Goal: Task Accomplishment & Management: Manage account settings

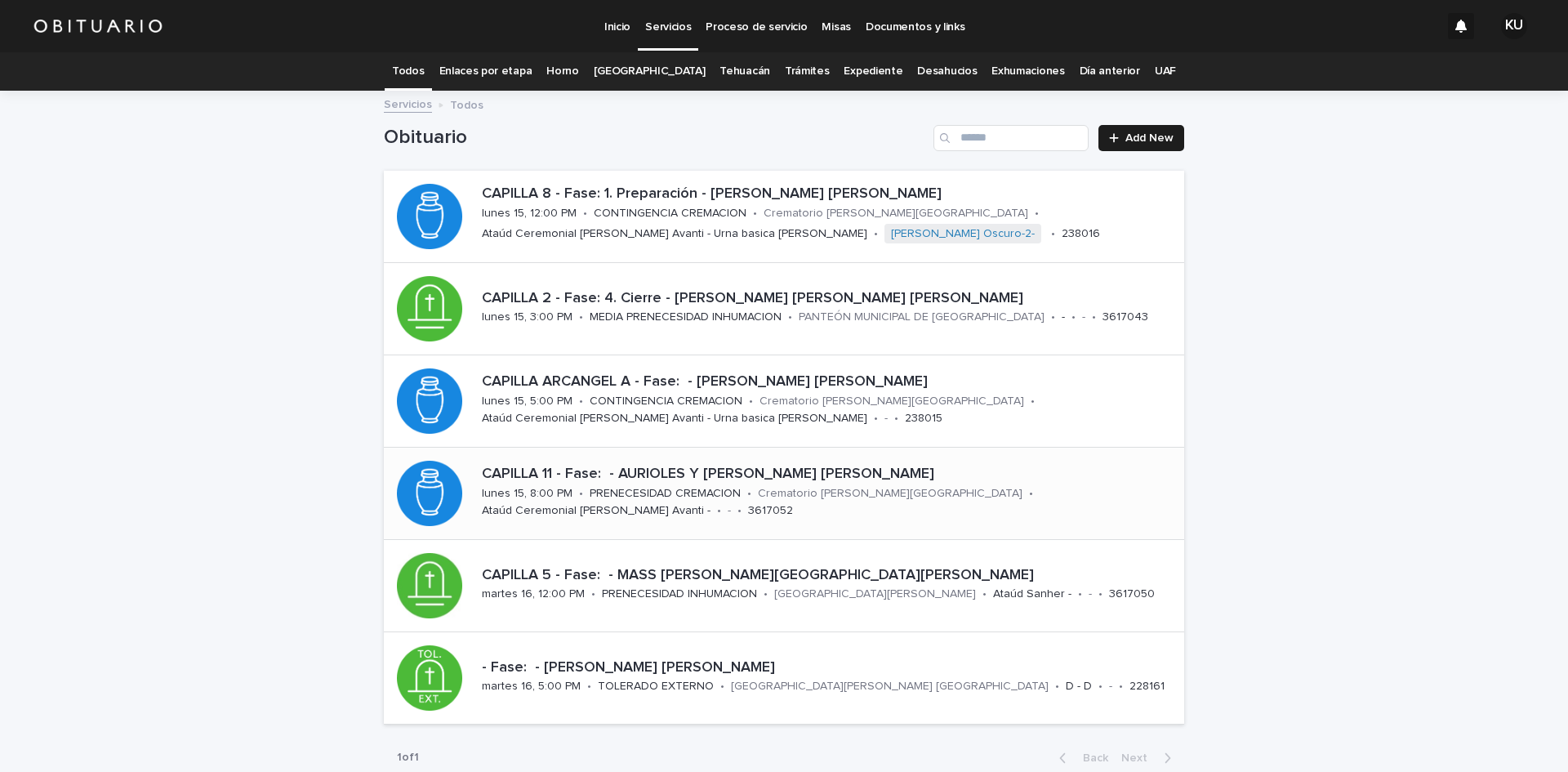
click at [745, 473] on p "CAPILLA 11 - Fase: - AURIOLES Y [PERSON_NAME] [PERSON_NAME]" at bounding box center [830, 475] width 696 height 18
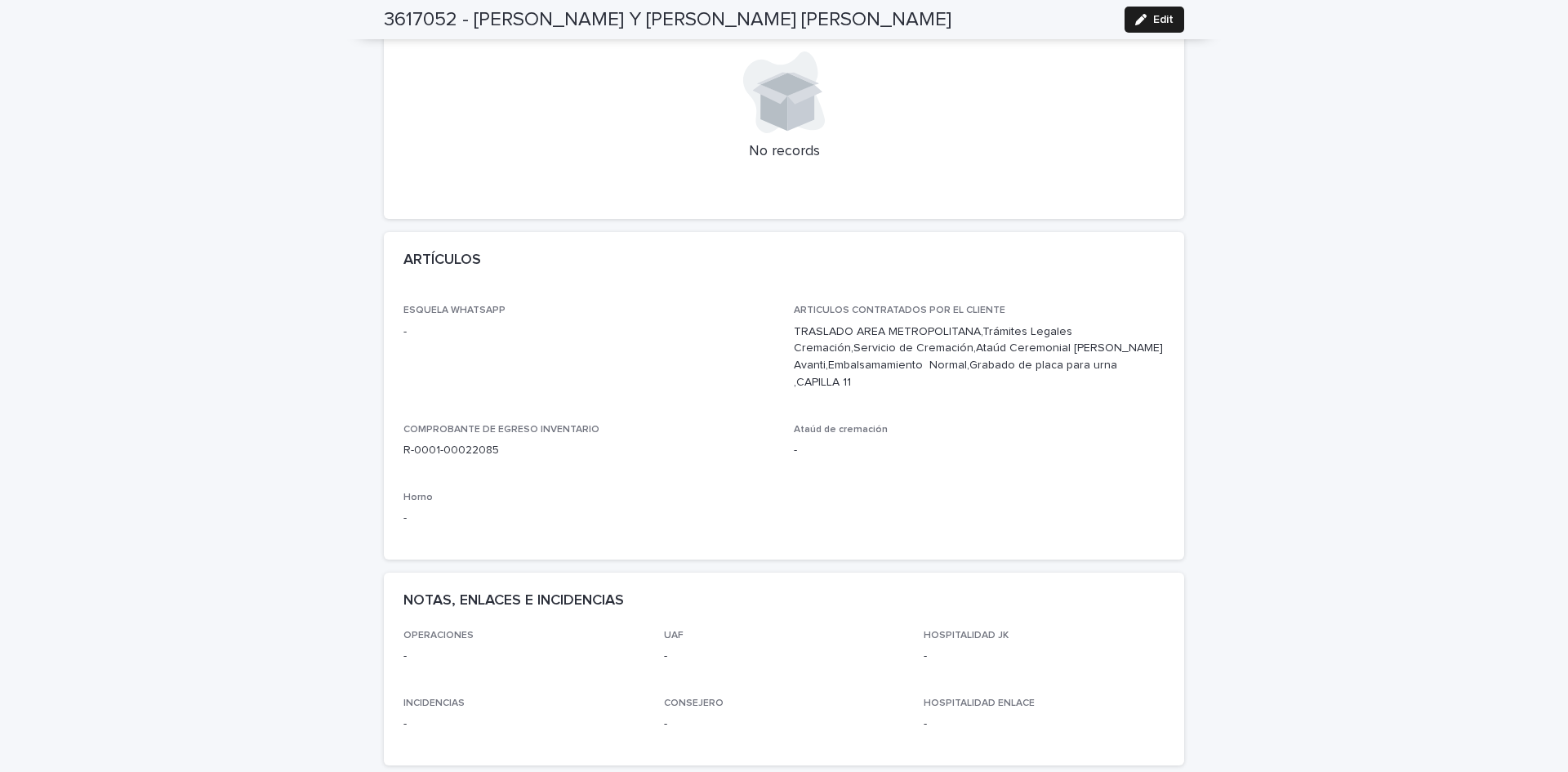
scroll to position [648, 0]
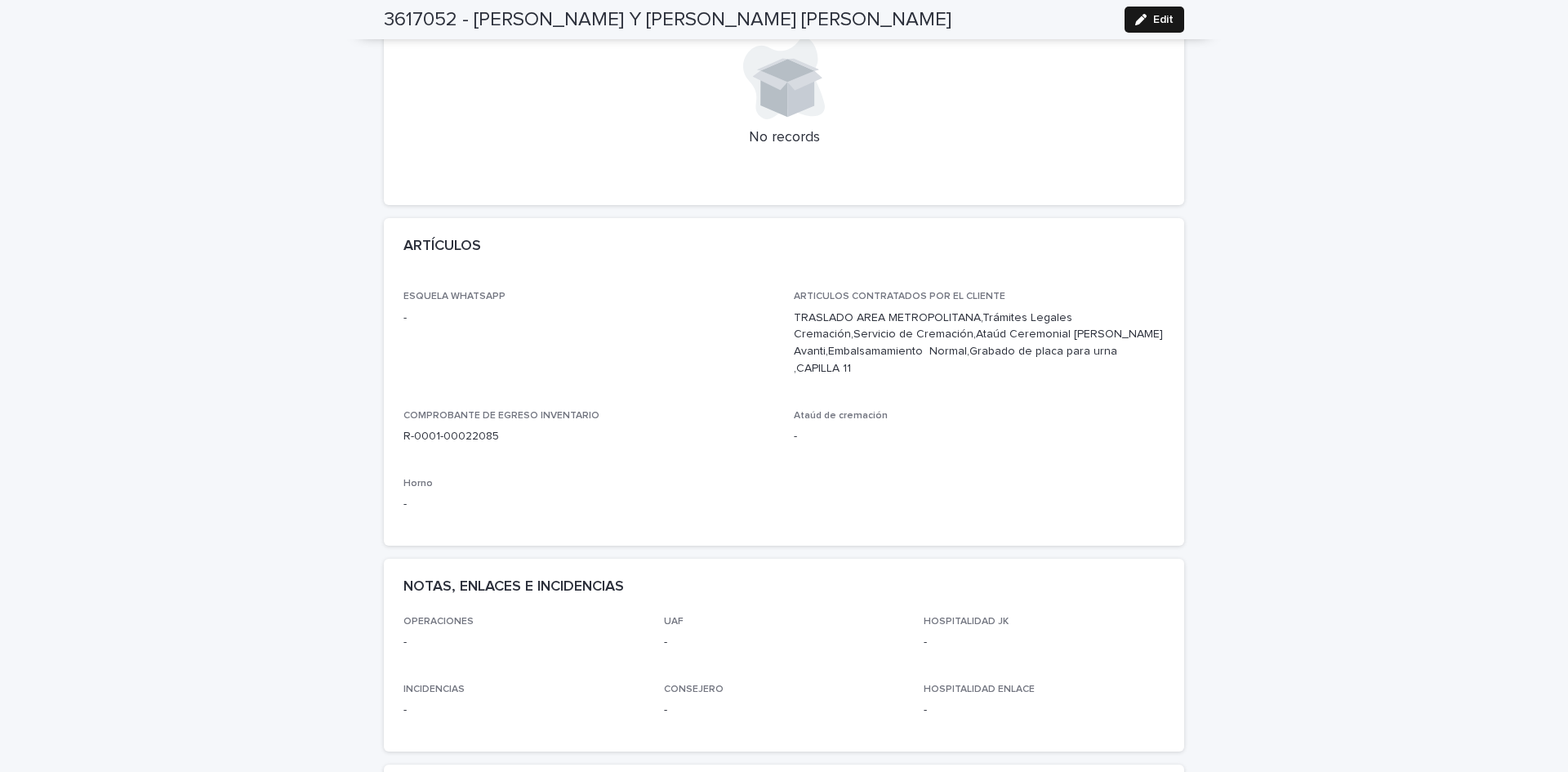
click at [1138, 24] on icon "button" at bounding box center [1141, 19] width 12 height 12
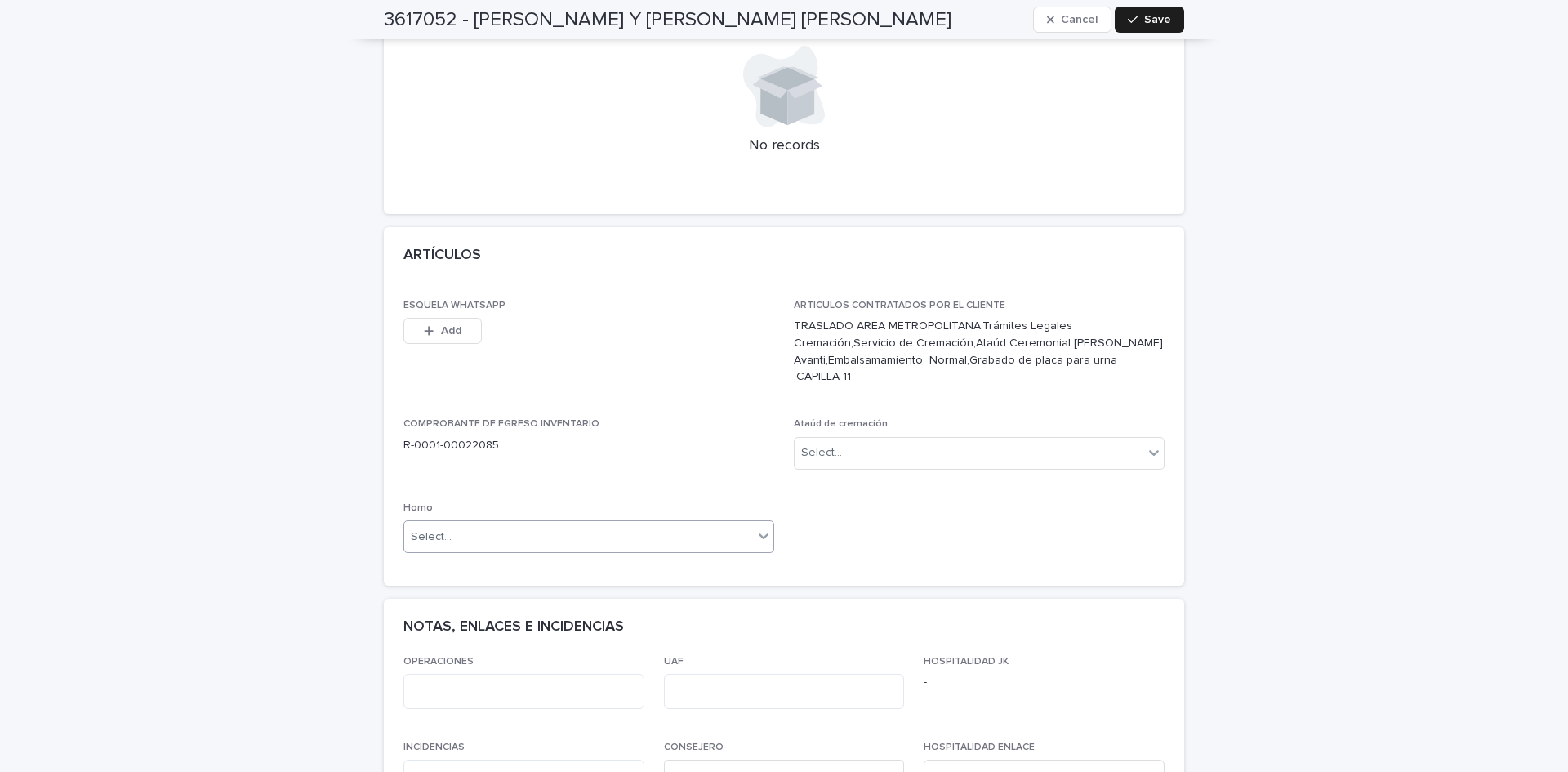
click at [754, 522] on div at bounding box center [764, 536] width 20 height 29
click at [442, 519] on span "Horno A" at bounding box center [430, 523] width 51 height 18
click at [1146, 444] on icon at bounding box center [1154, 452] width 16 height 16
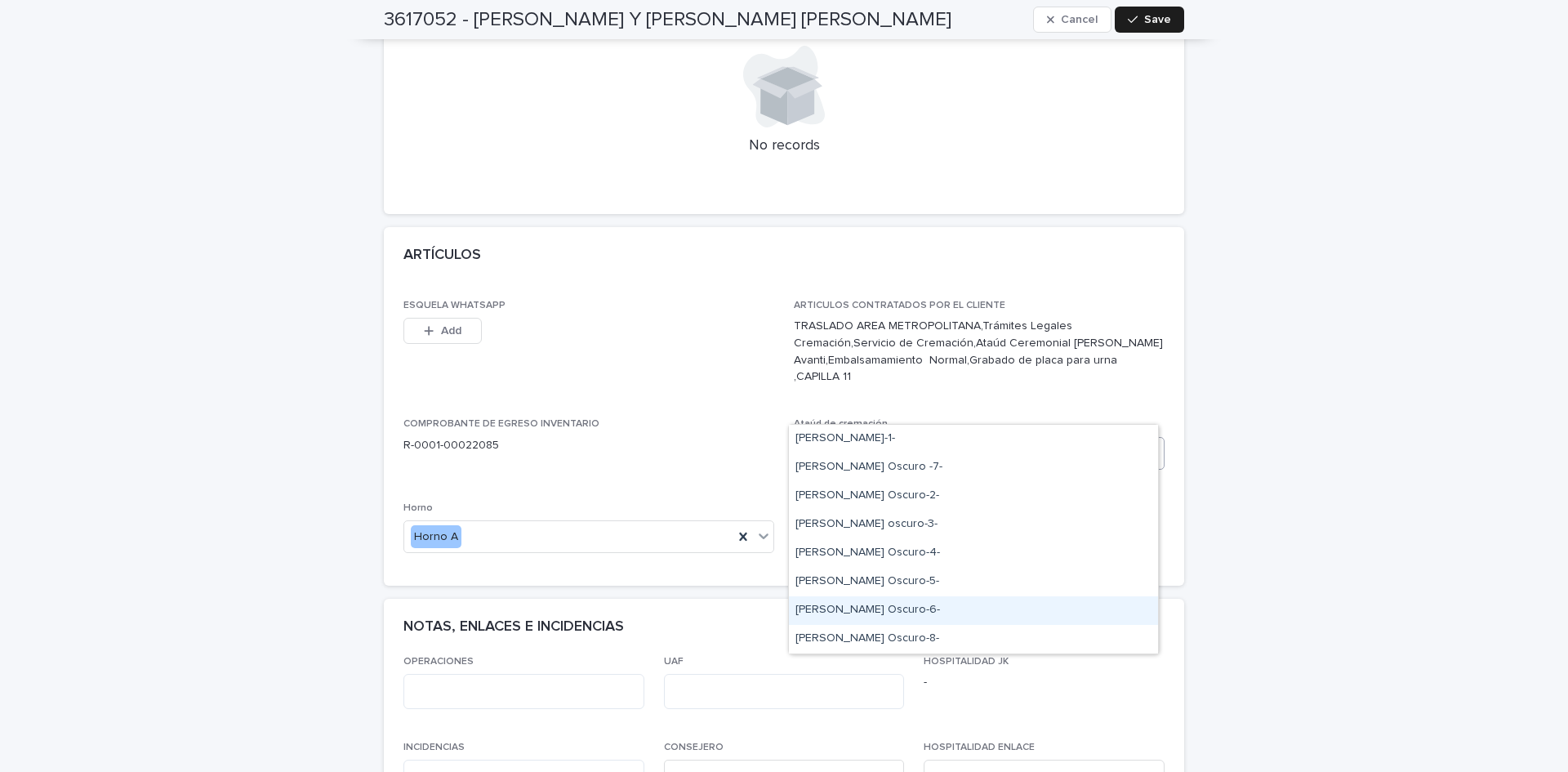
click at [850, 604] on div "[PERSON_NAME] Oscuro-6-" at bounding box center [974, 610] width 369 height 28
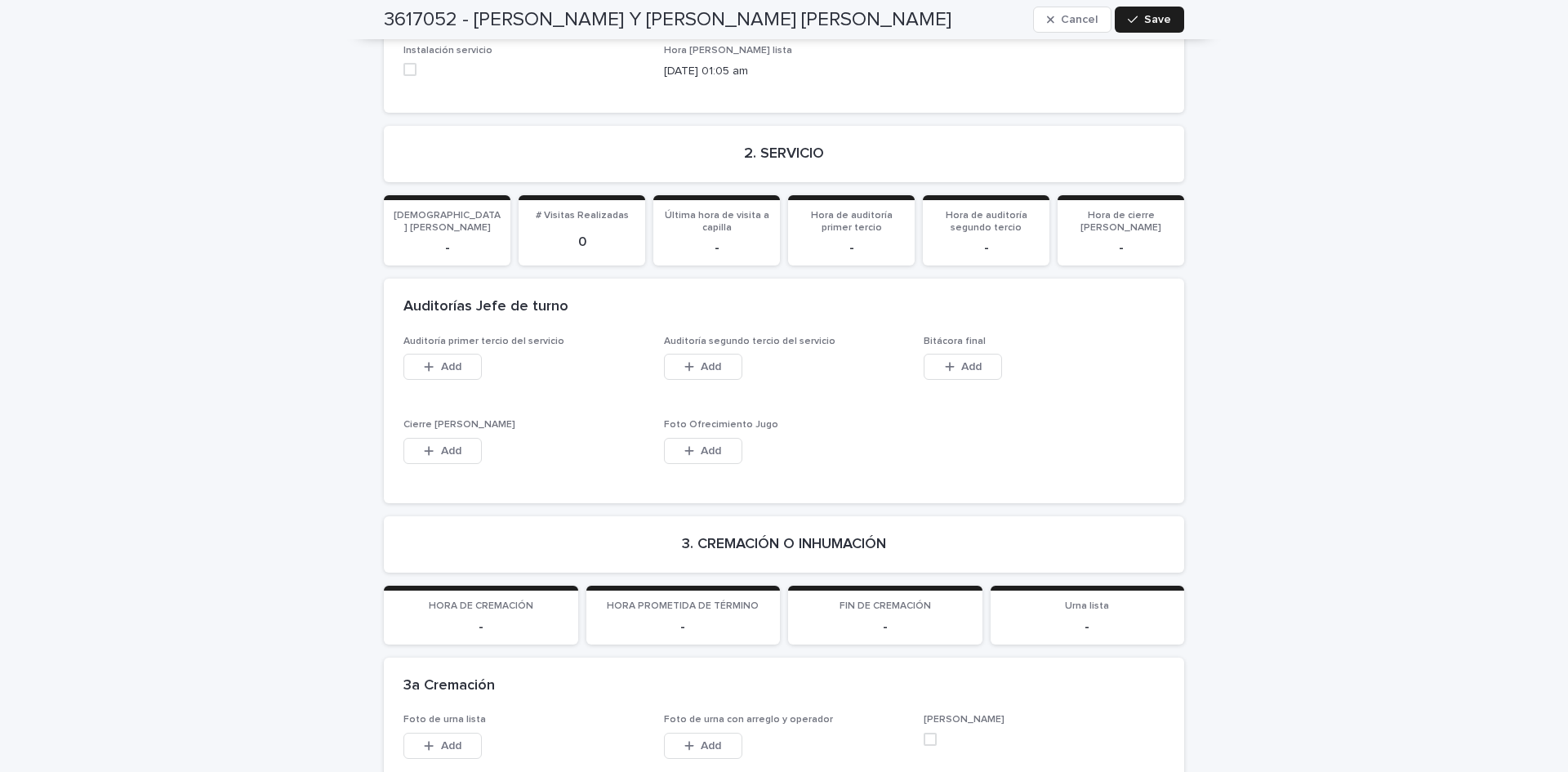
scroll to position [3828, 0]
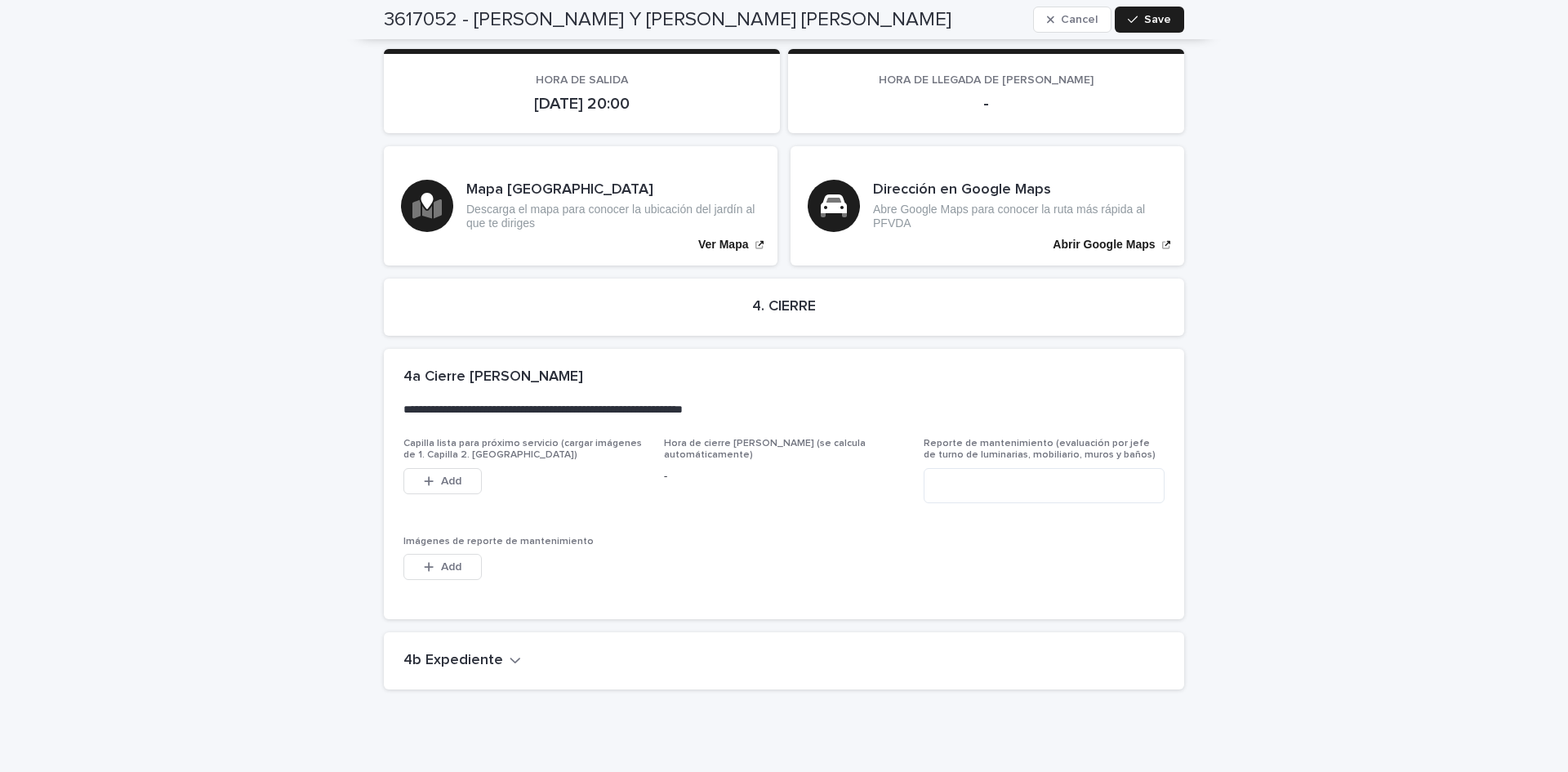
click at [474, 652] on h2 "4b Expediente" at bounding box center [453, 661] width 100 height 18
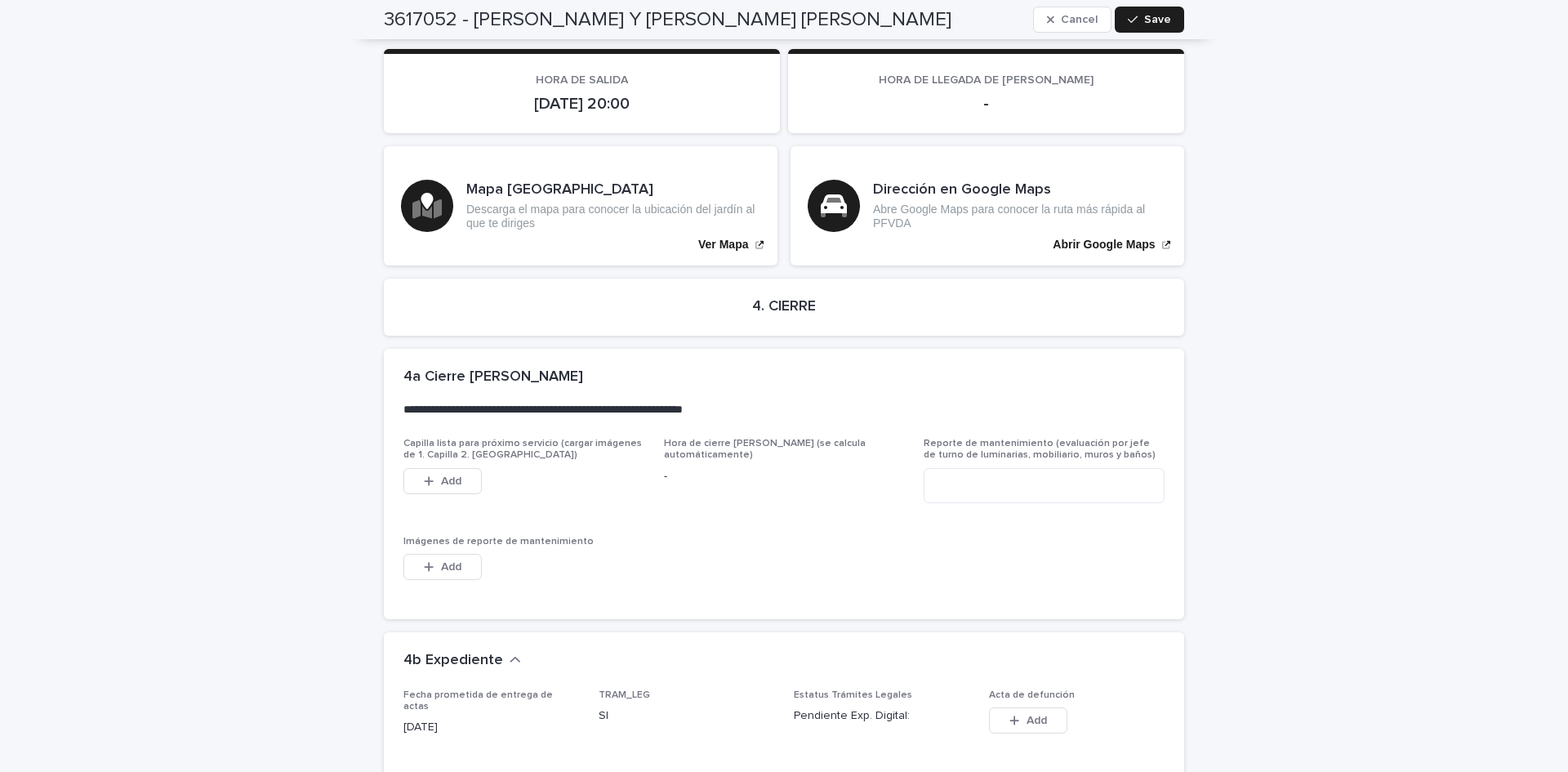
scroll to position [4518, 0]
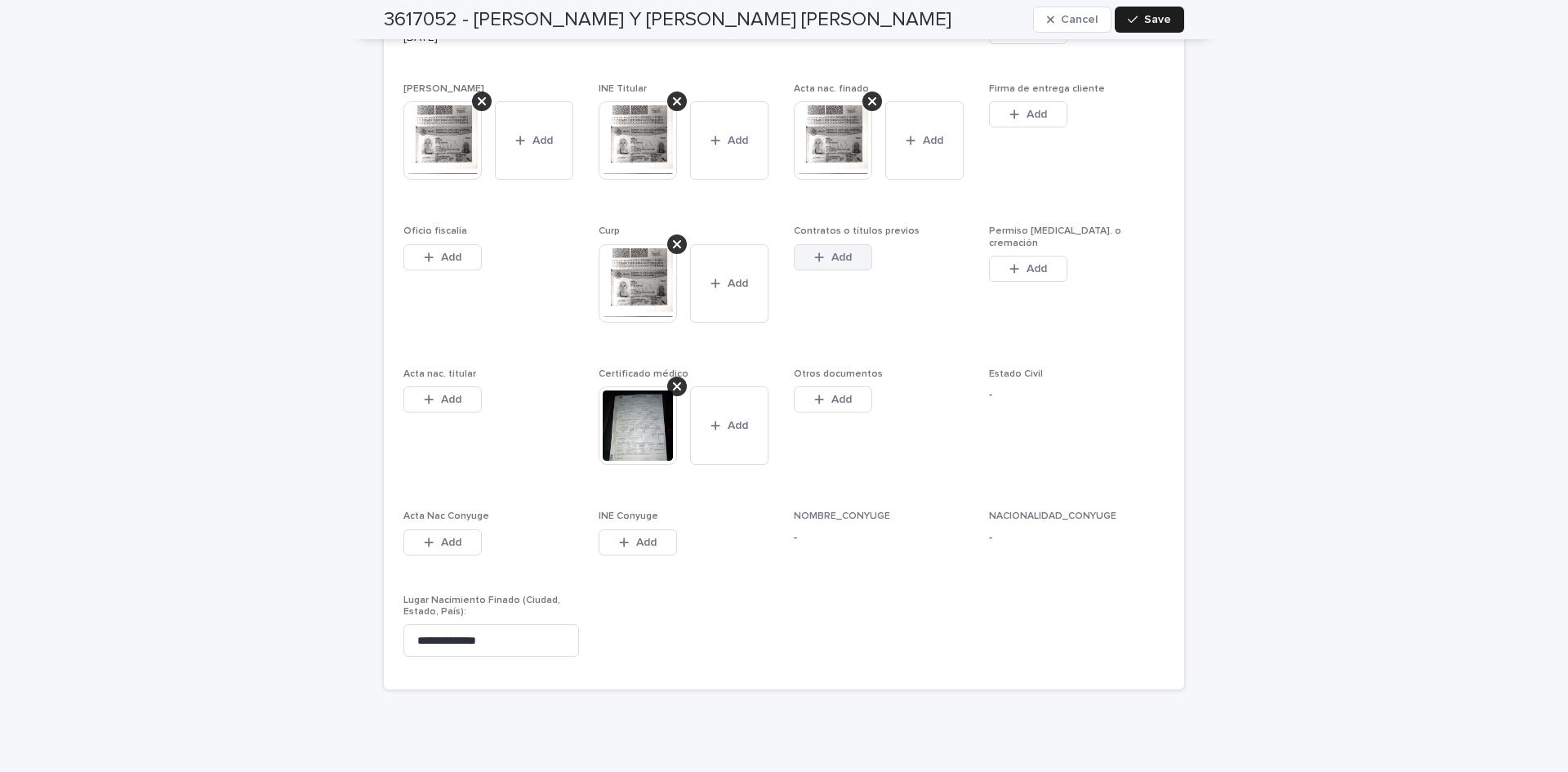
click at [855, 244] on button "Add" at bounding box center [833, 257] width 78 height 26
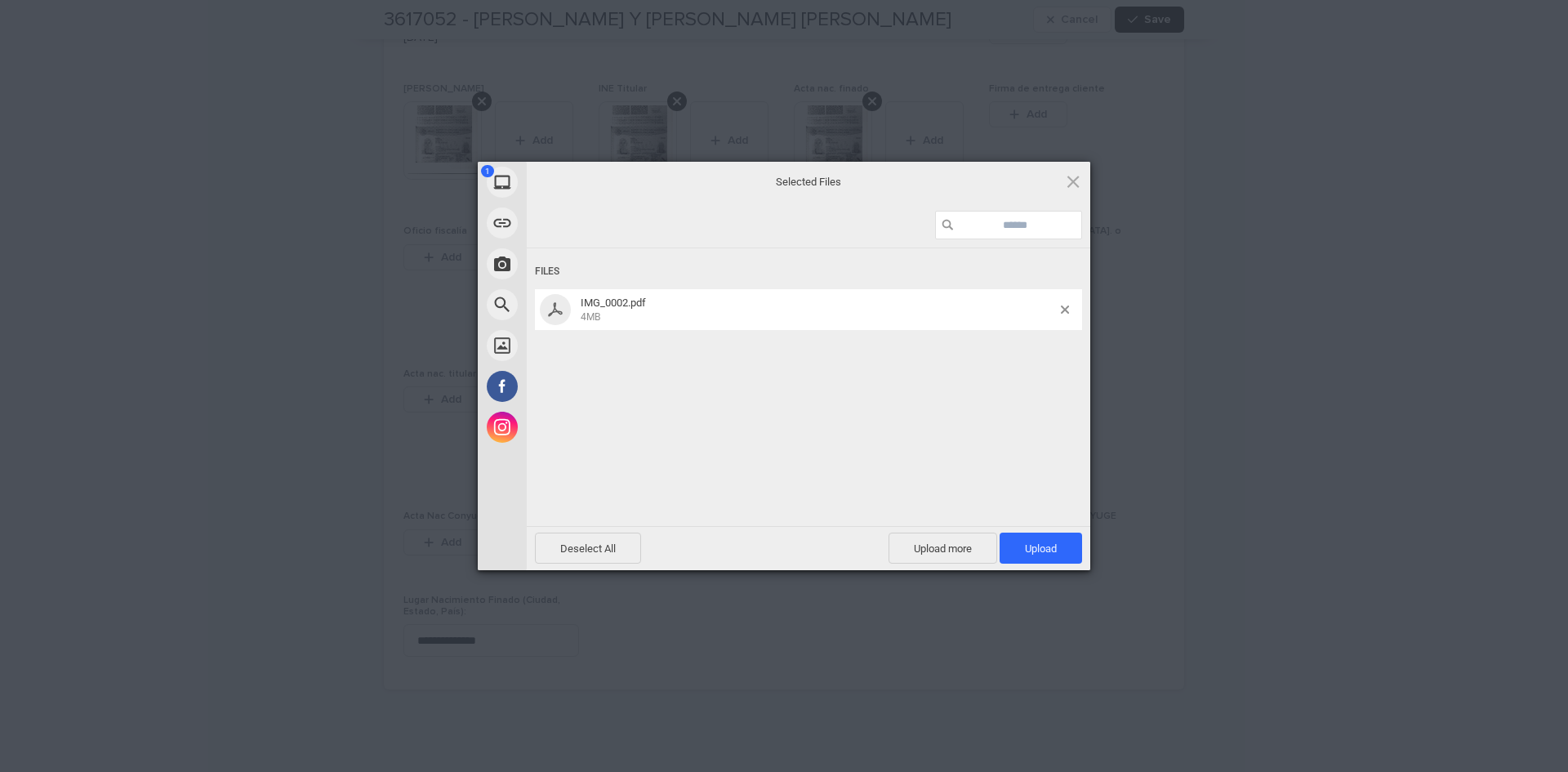
click at [997, 556] on div "Upload more Upload 1" at bounding box center [986, 548] width 194 height 31
click at [1009, 556] on span "Upload 1" at bounding box center [1041, 548] width 83 height 31
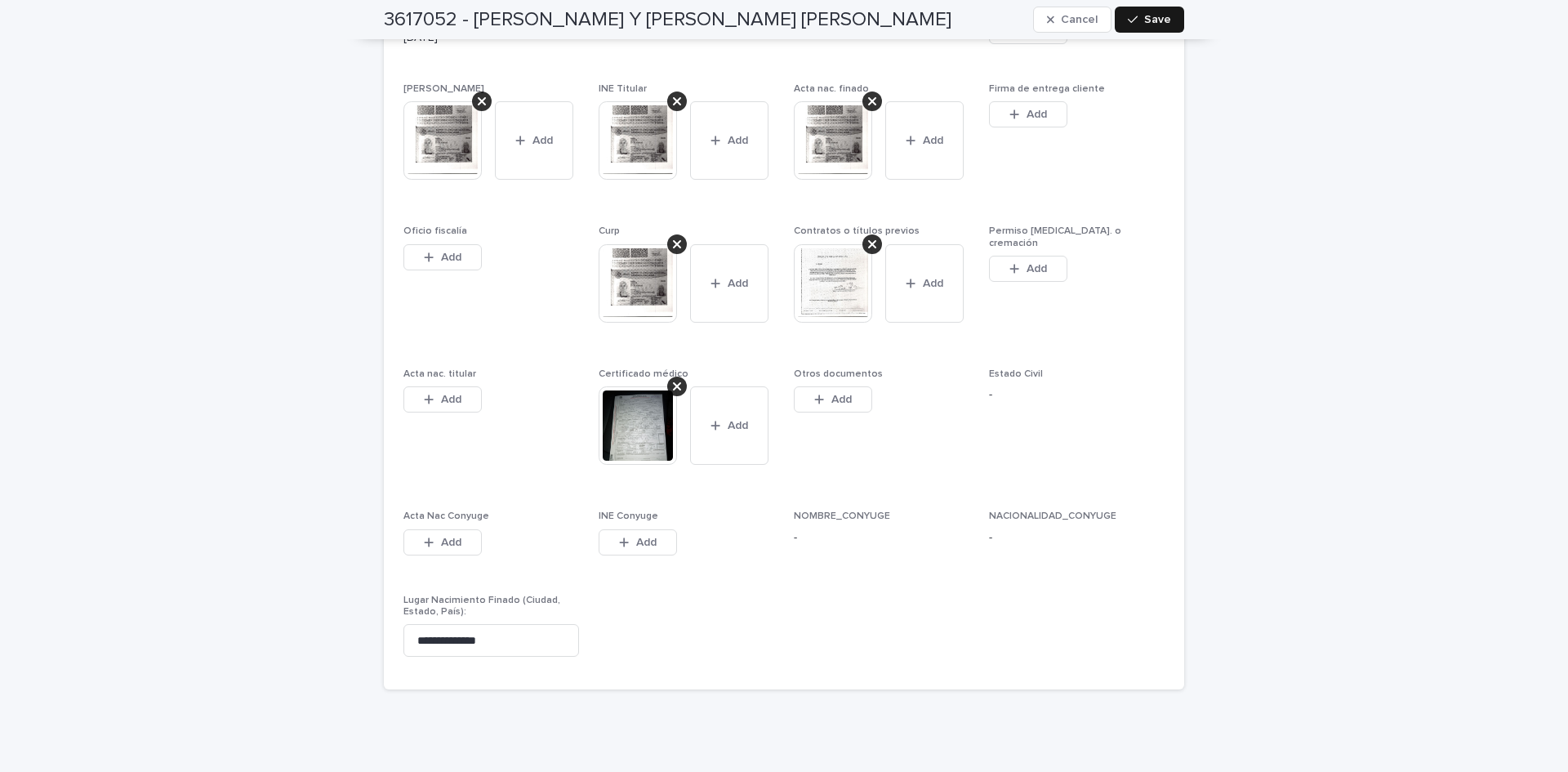
click at [1157, 17] on span "Save" at bounding box center [1158, 19] width 27 height 12
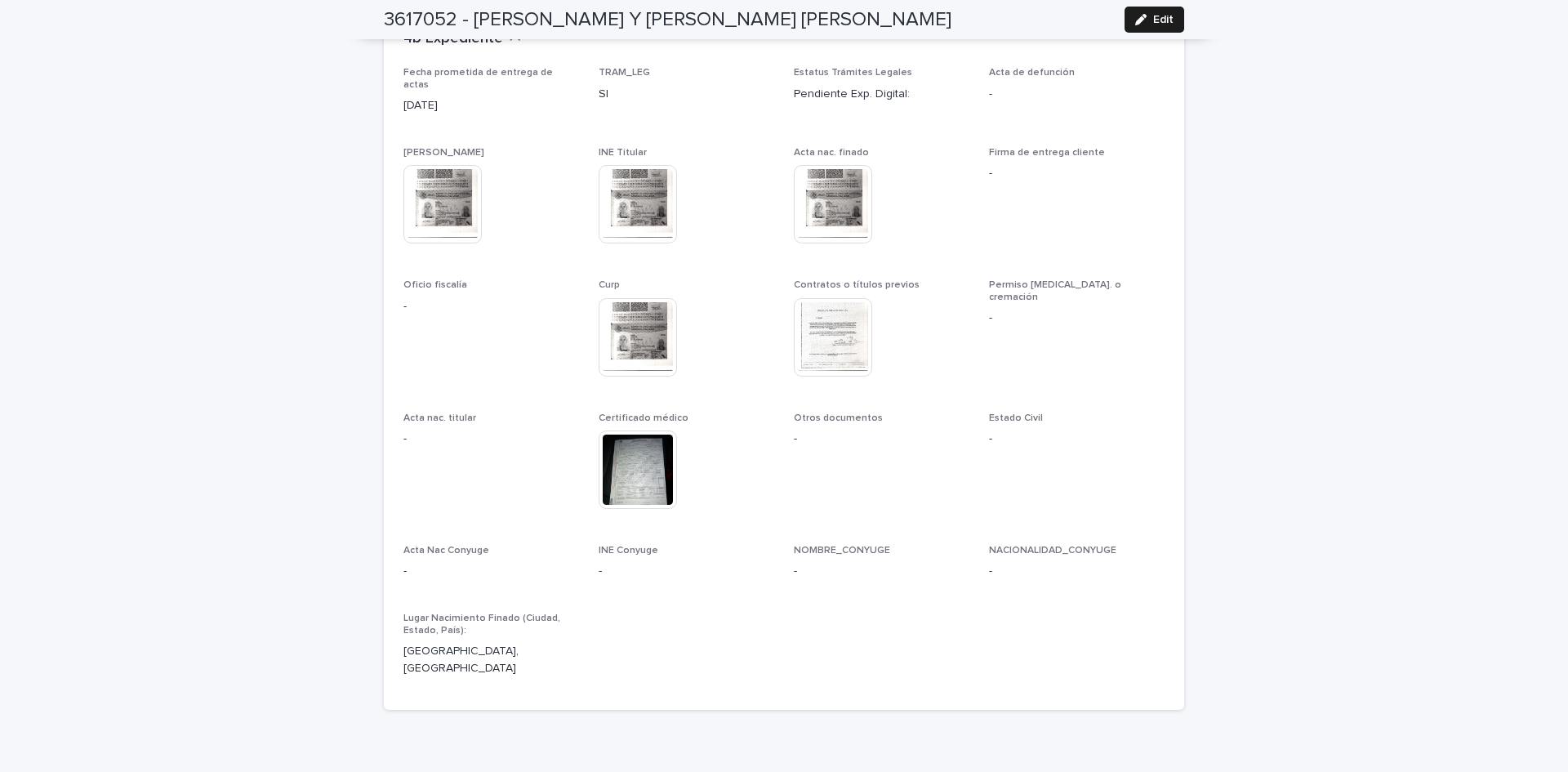
scroll to position [4095, 0]
drag, startPoint x: 1167, startPoint y: 20, endPoint x: 647, endPoint y: 269, distance: 576.5
click at [1167, 20] on span "Edit" at bounding box center [1163, 19] width 20 height 12
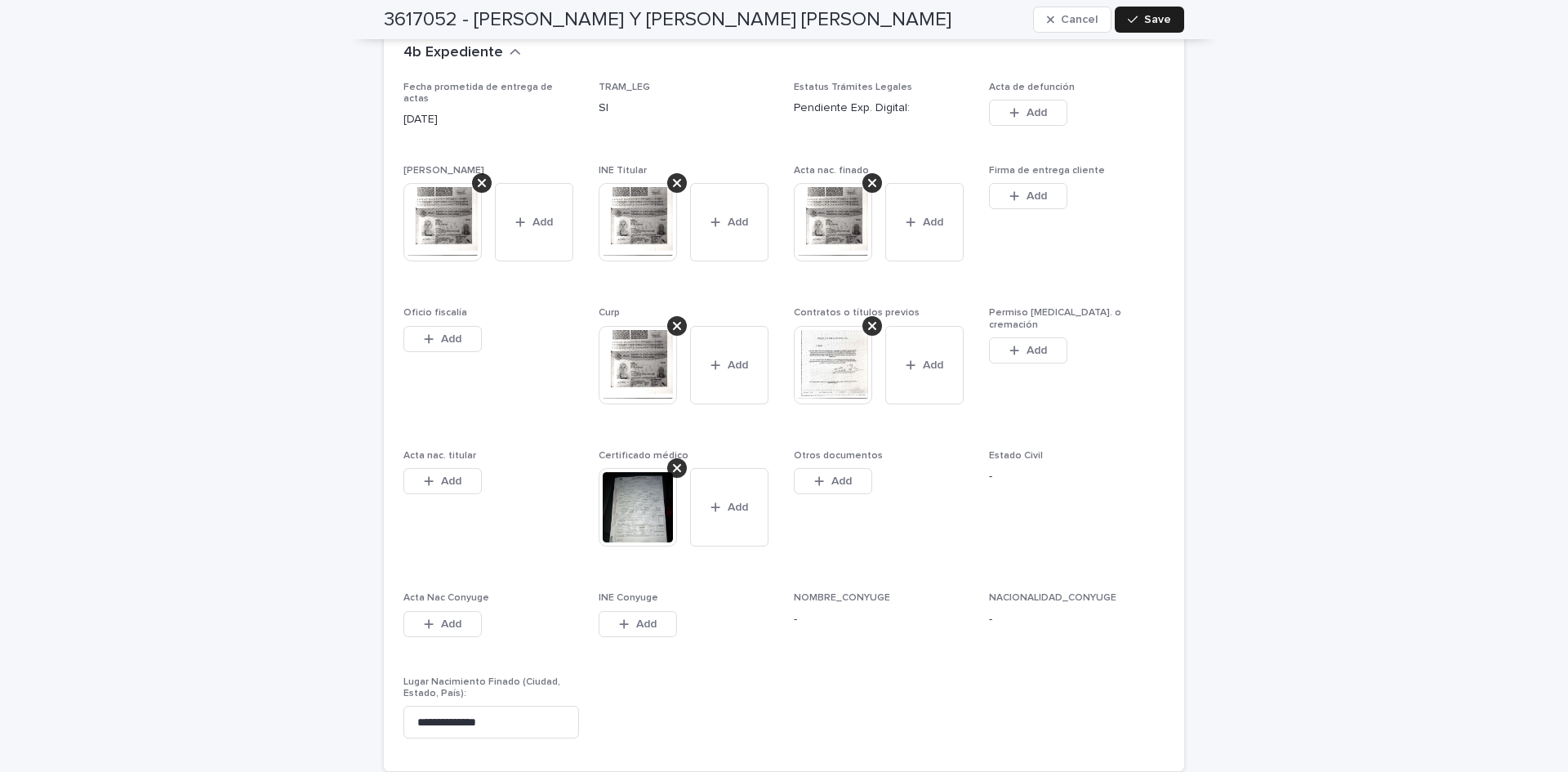
scroll to position [4471, 0]
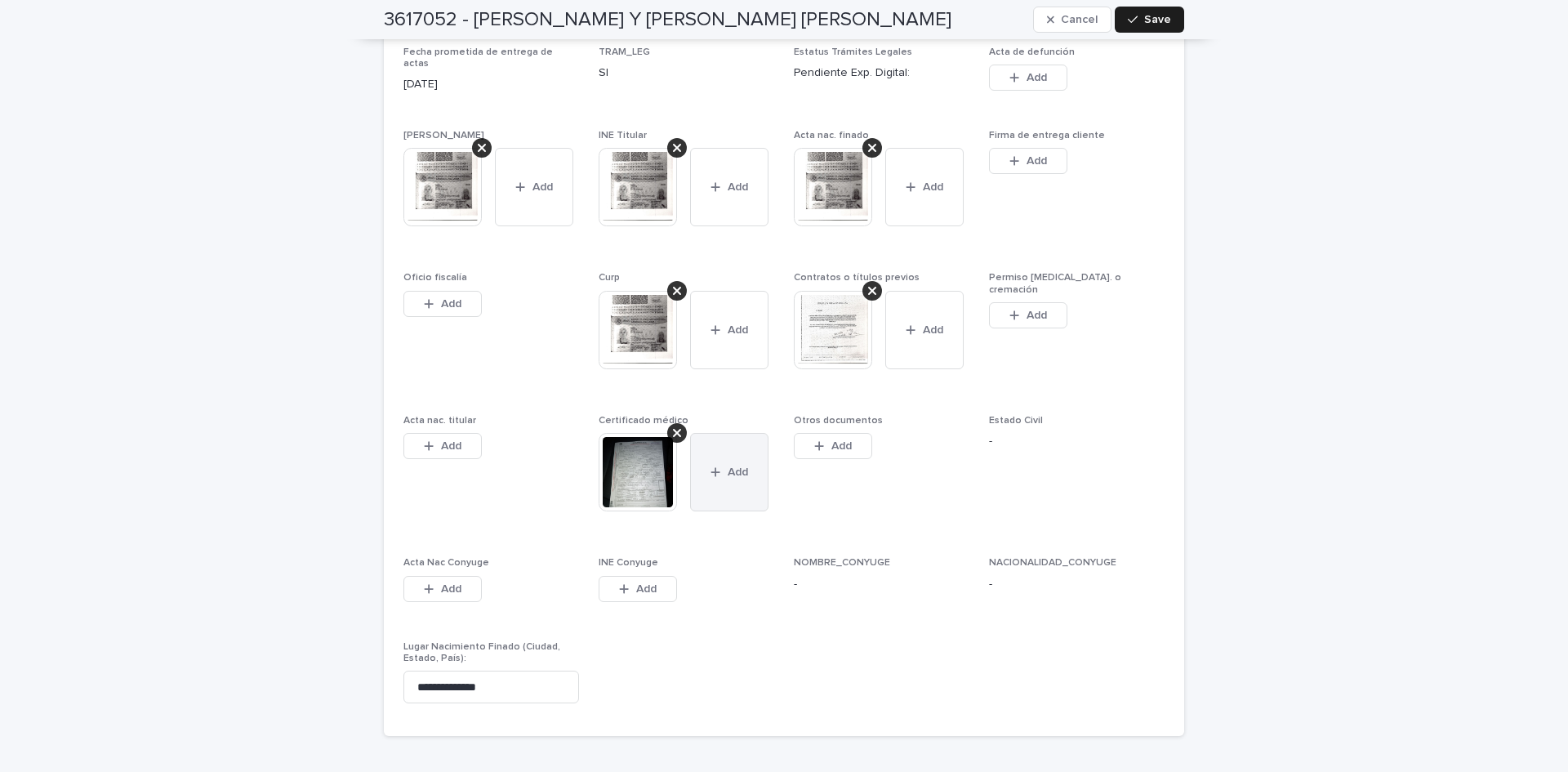
click at [720, 433] on button "Add" at bounding box center [729, 472] width 78 height 78
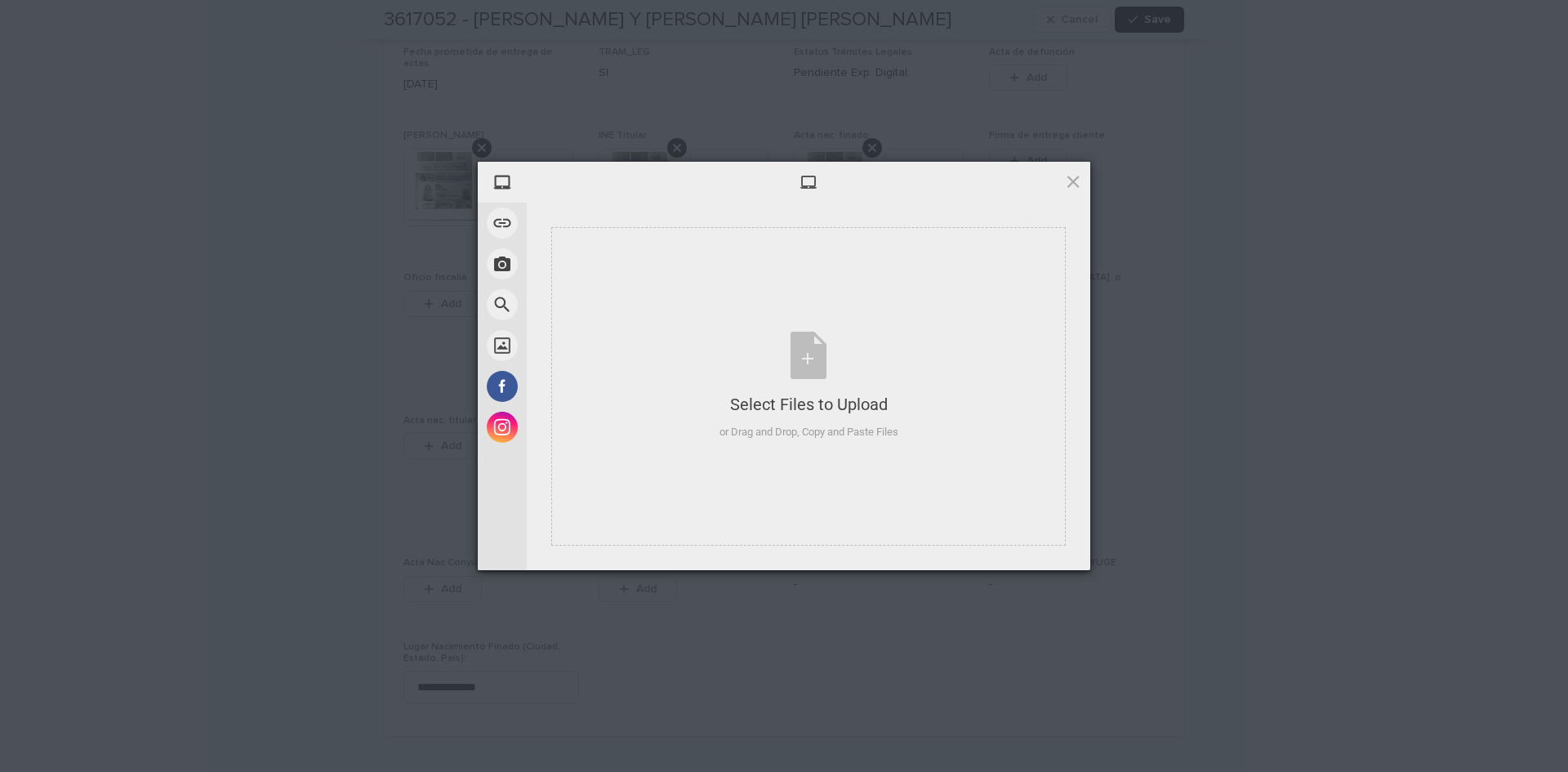
click at [805, 769] on div "My Device Link (URL) Take Photo Web Search Unsplash Facebook Instagram Select F…" at bounding box center [784, 386] width 1568 height 772
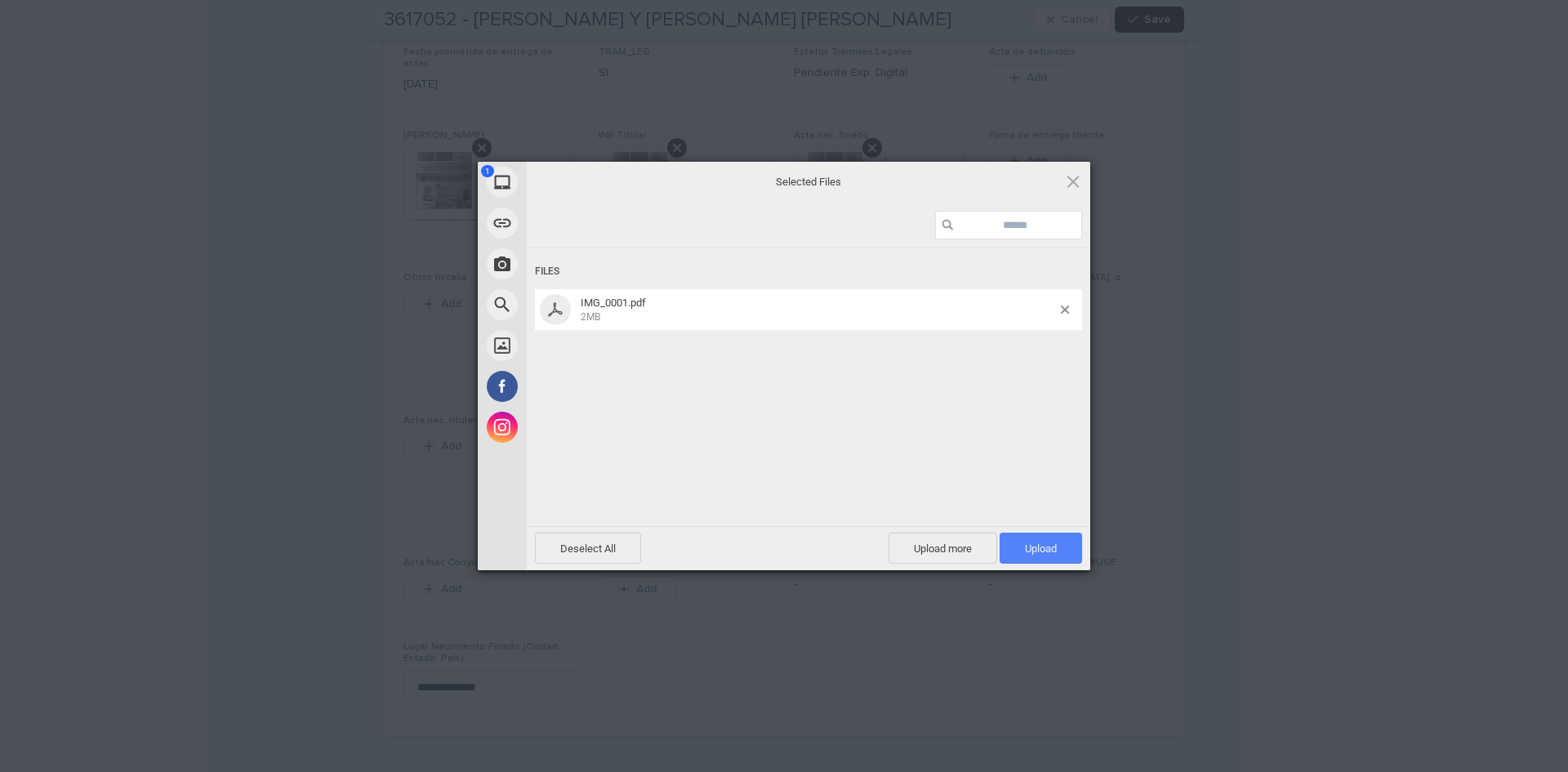
click at [1007, 538] on span "Upload 1" at bounding box center [1041, 548] width 83 height 31
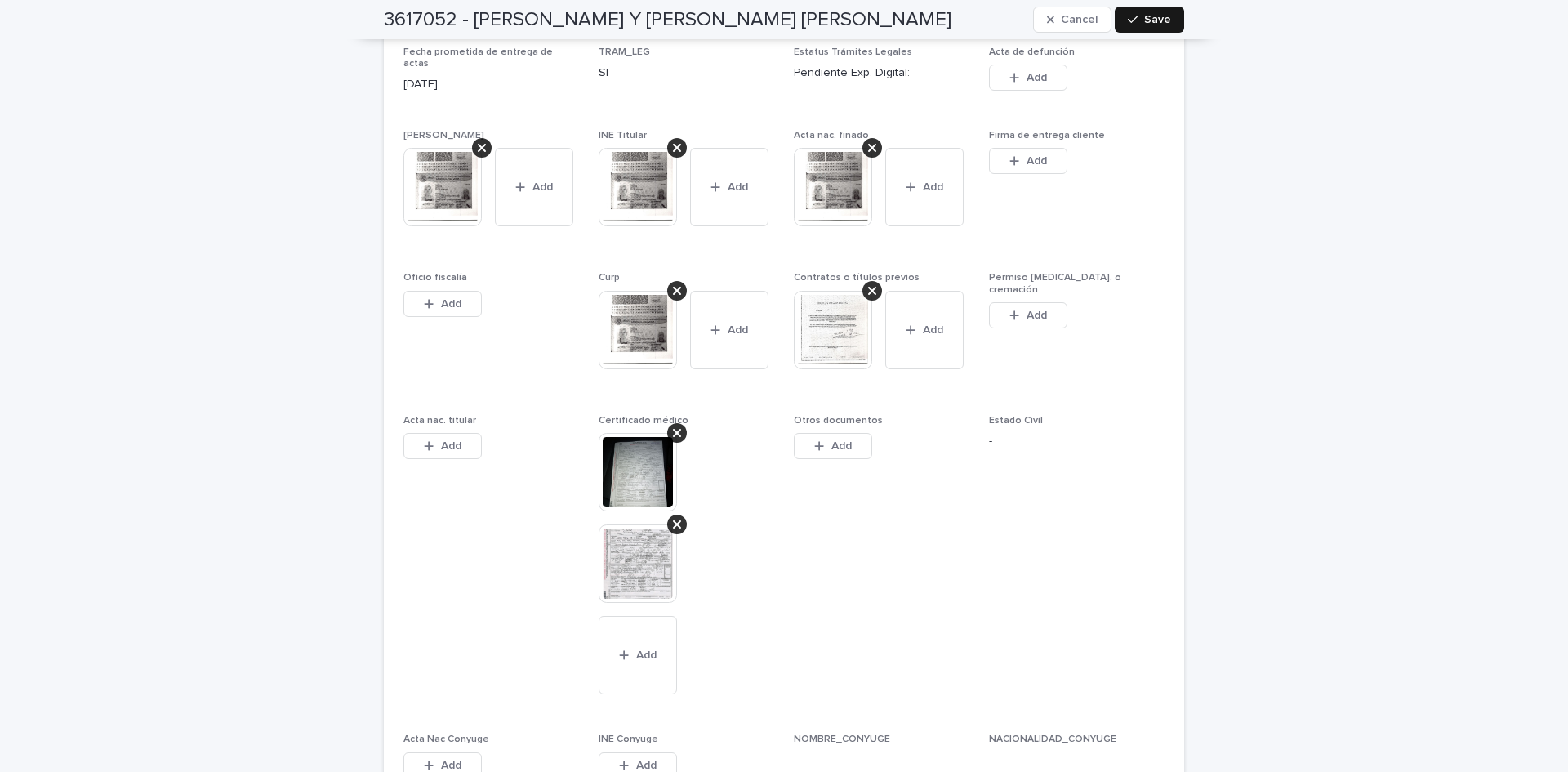
click at [1148, 27] on button "Save" at bounding box center [1149, 19] width 69 height 26
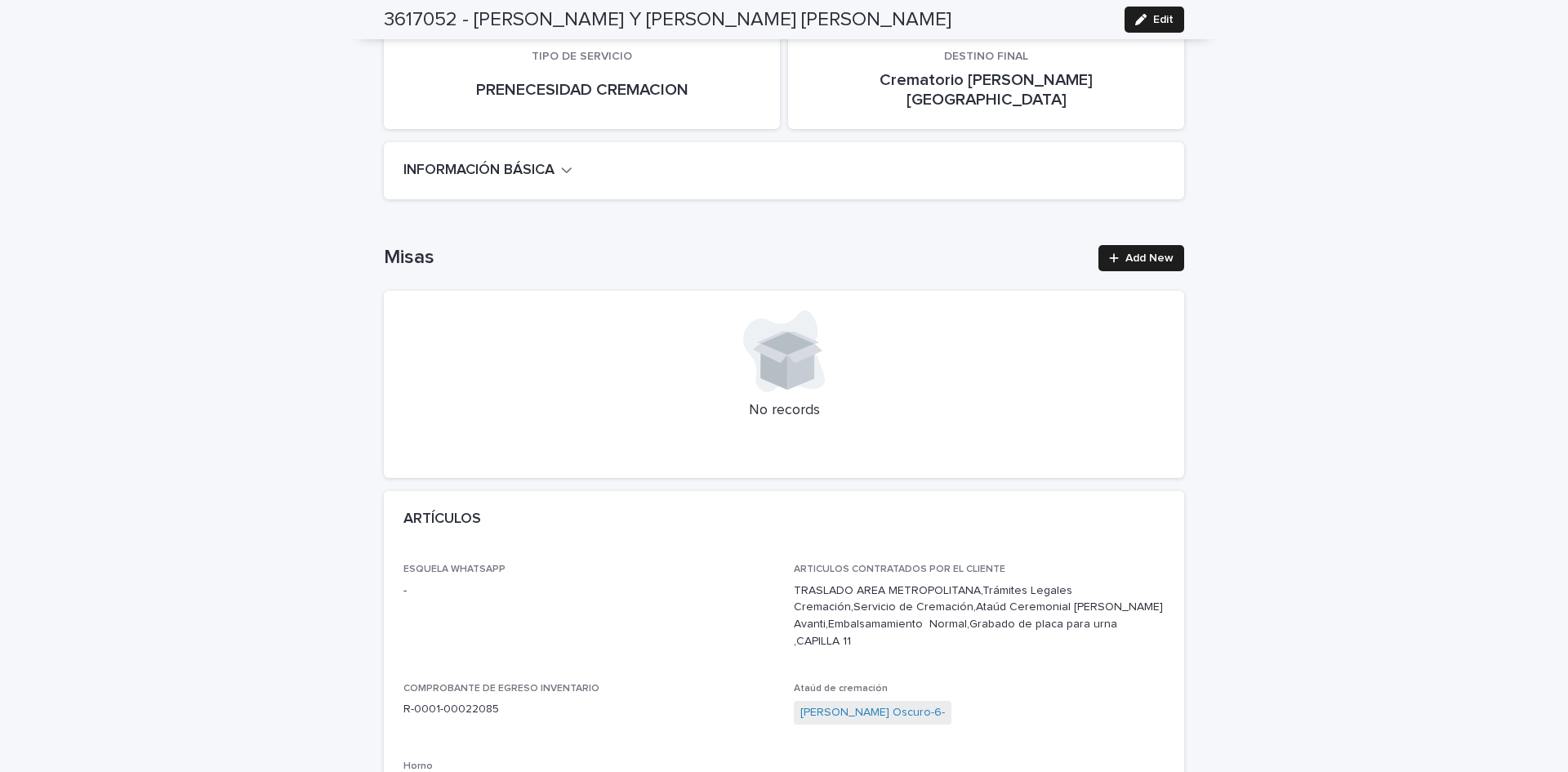
scroll to position [0, 0]
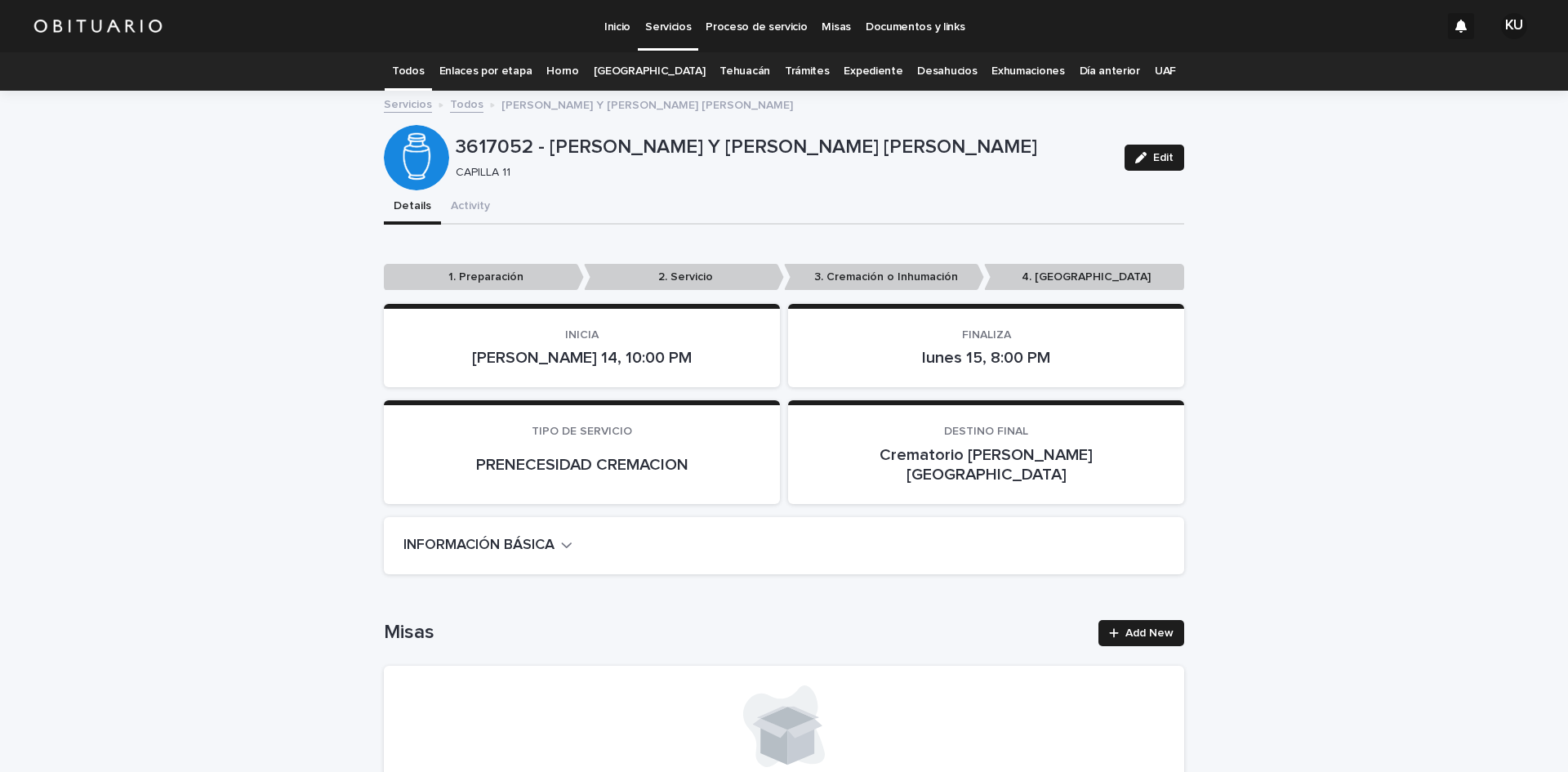
click at [423, 69] on link "Todos" at bounding box center [408, 71] width 32 height 38
